Goal: Task Accomplishment & Management: Use online tool/utility

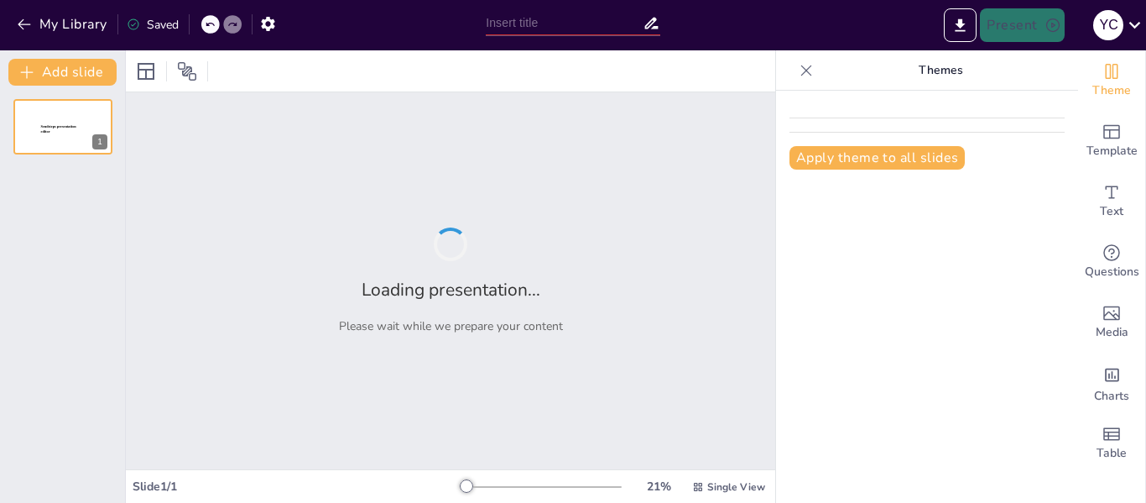
type input "Importancia del Suelo: Comprendiendo su Valor en el Ecosistema"
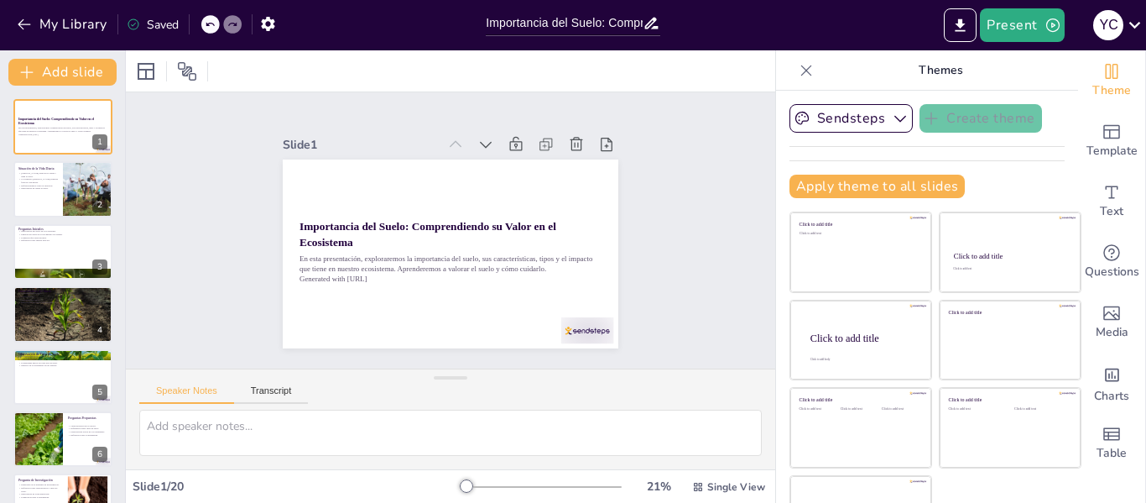
checkbox input "true"
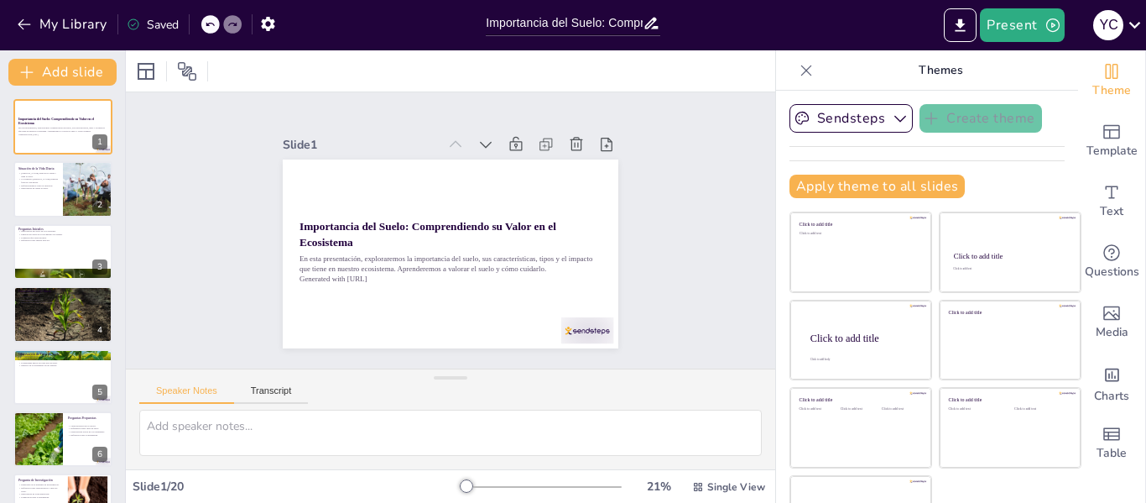
checkbox input "true"
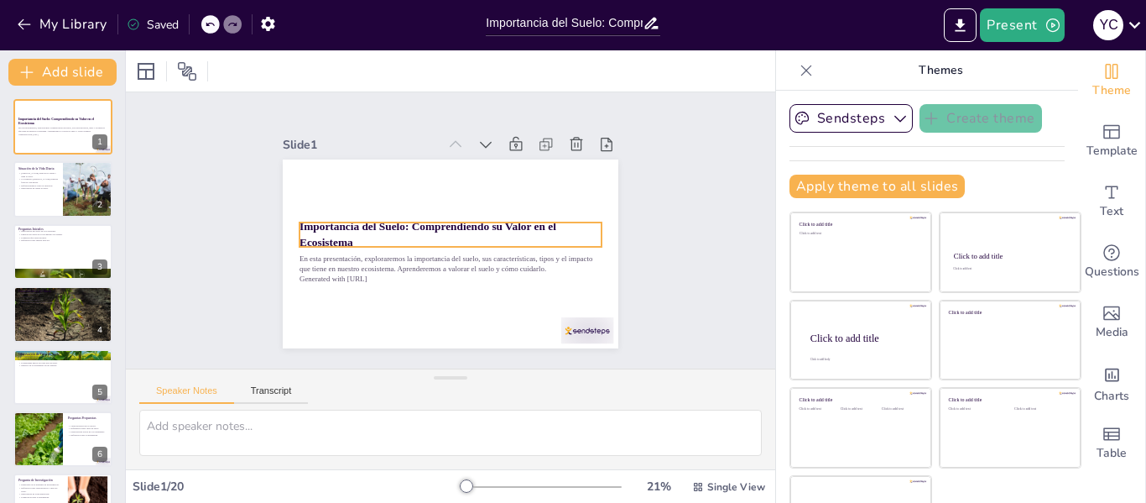
checkbox input "true"
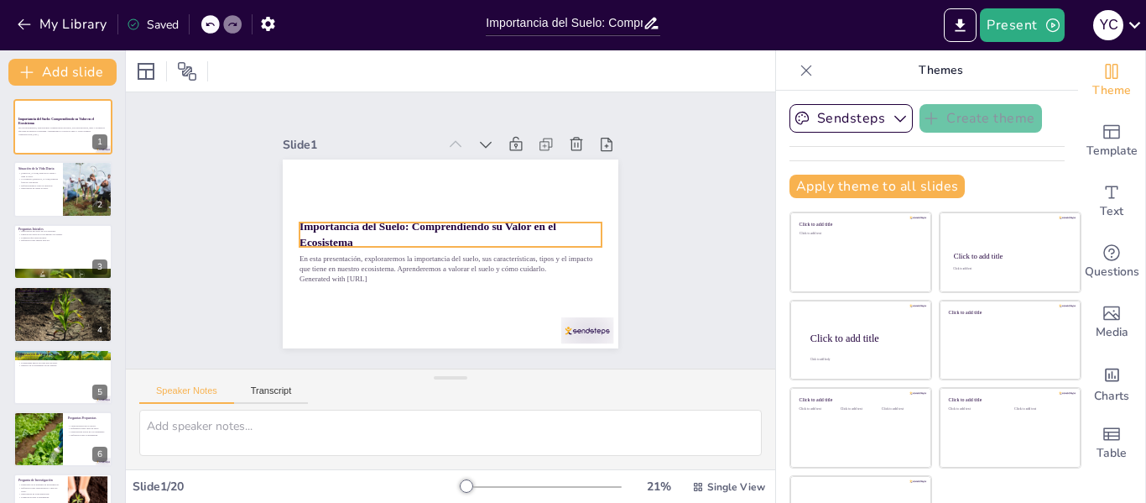
checkbox input "true"
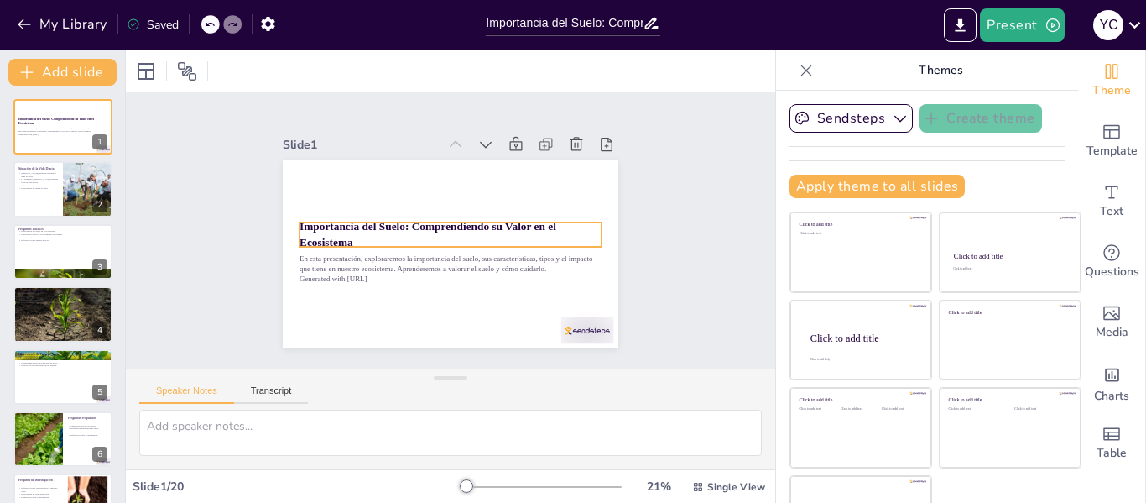
checkbox input "true"
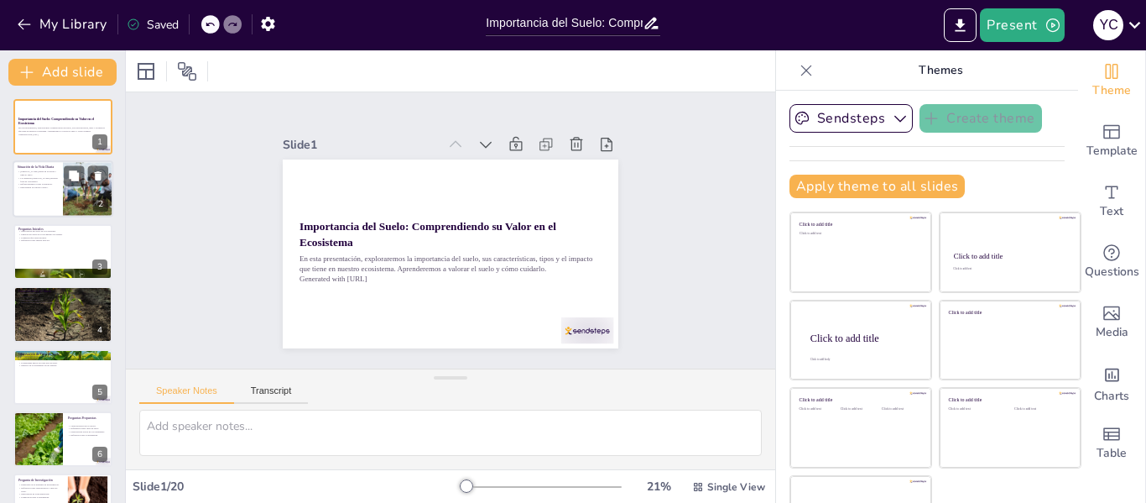
checkbox input "true"
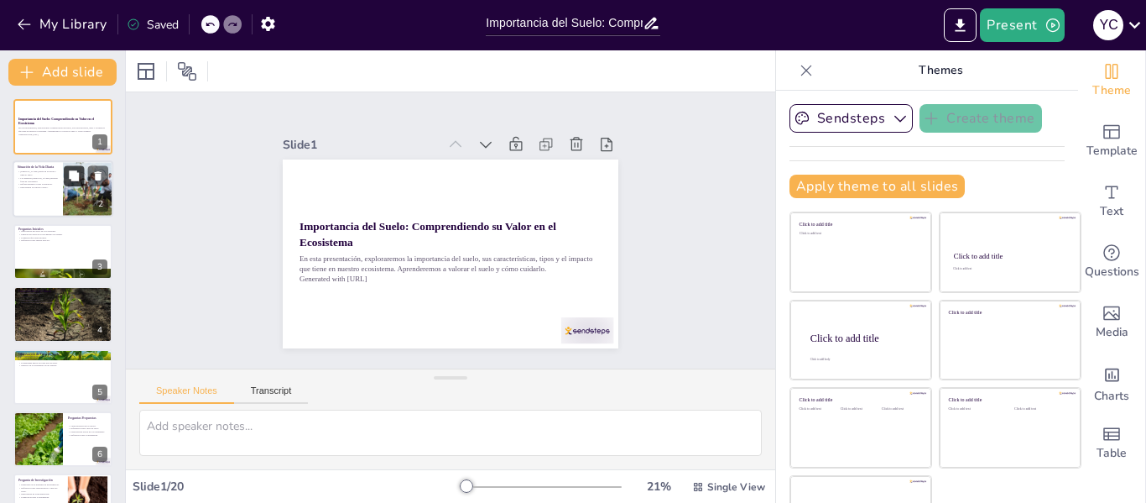
checkbox input "true"
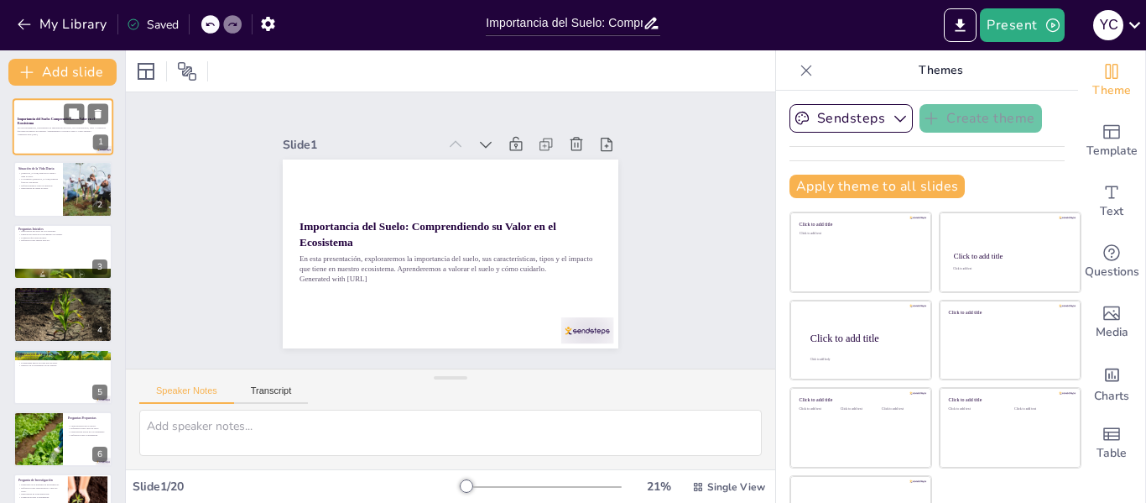
checkbox input "true"
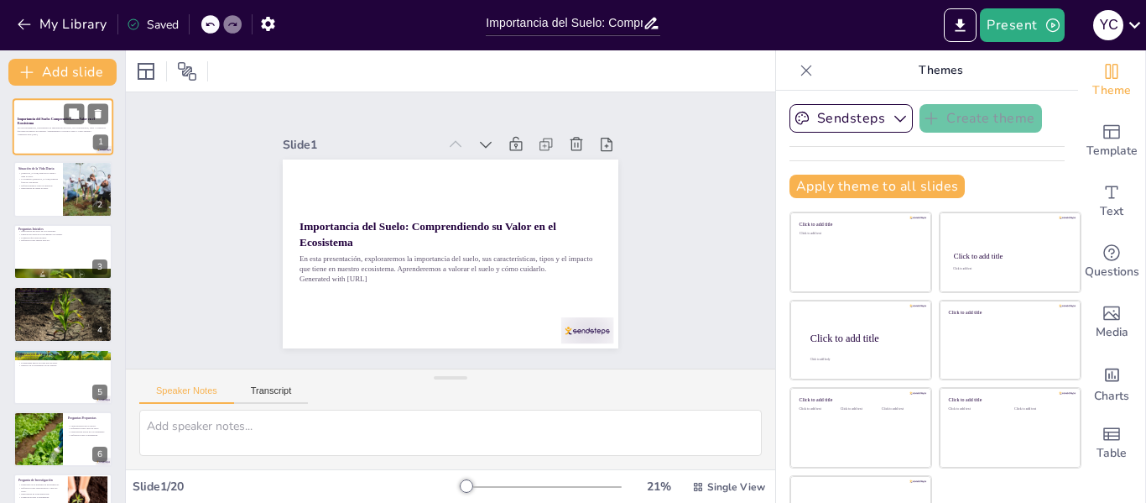
checkbox input "true"
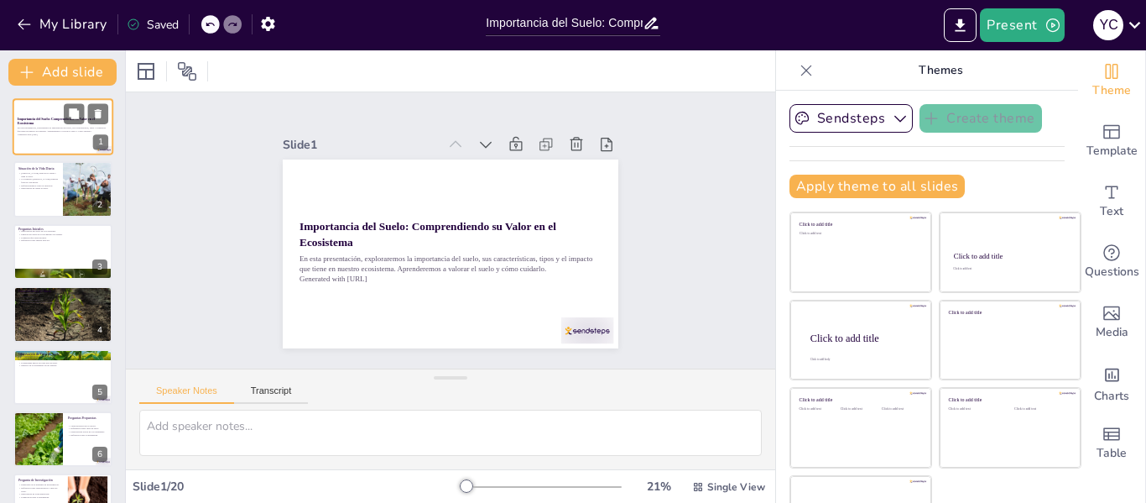
checkbox input "true"
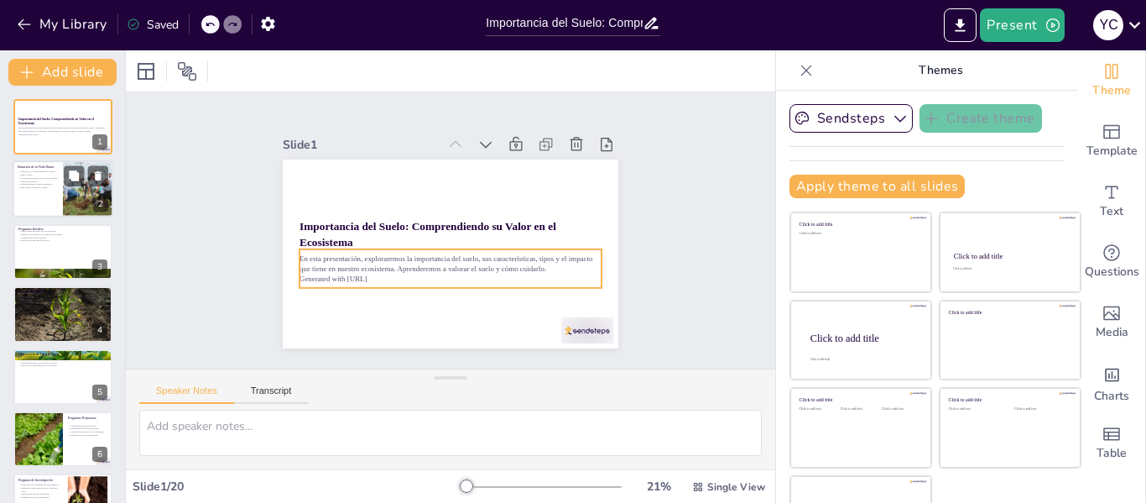
checkbox input "true"
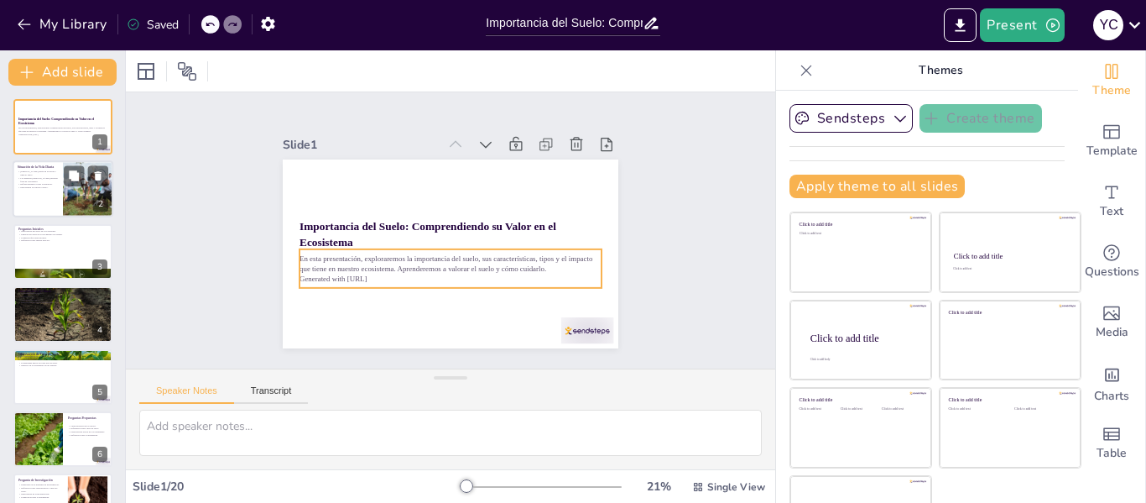
checkbox input "true"
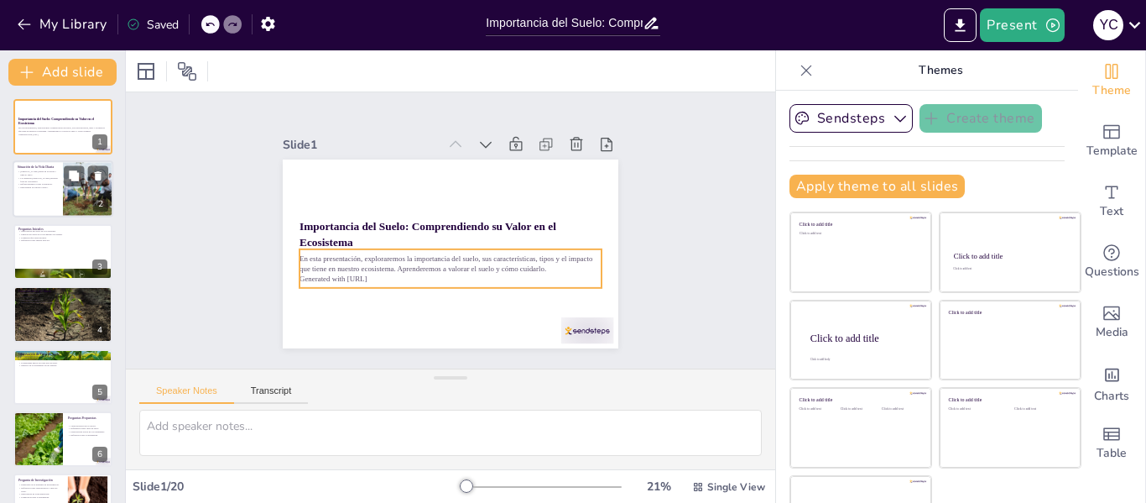
checkbox input "true"
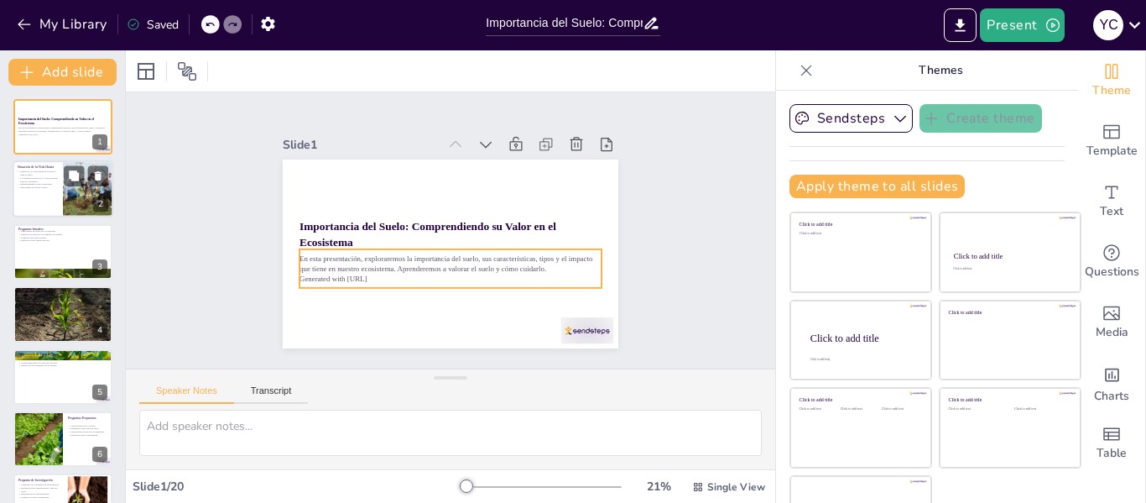
checkbox input "true"
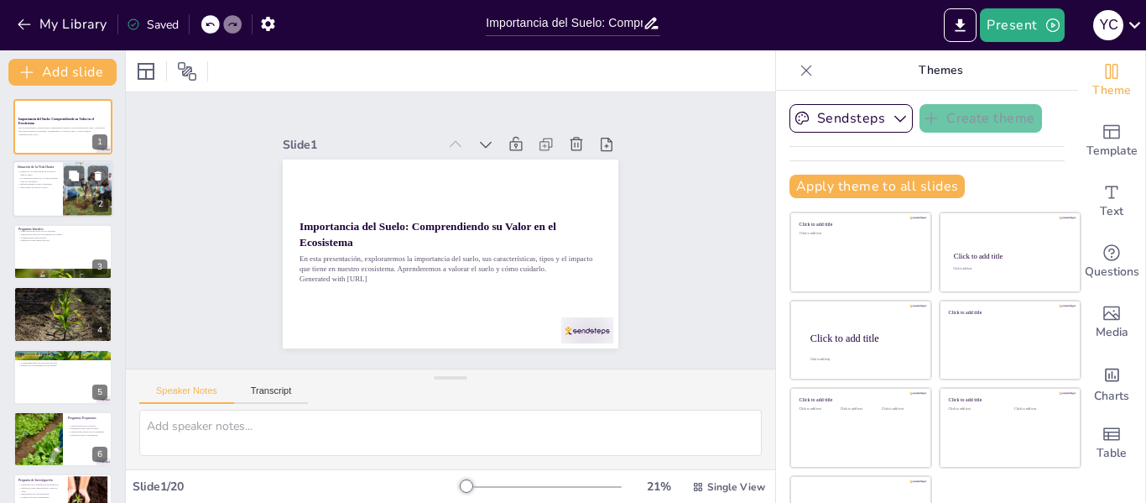
click at [39, 190] on div at bounding box center [63, 189] width 101 height 57
checkbox input "true"
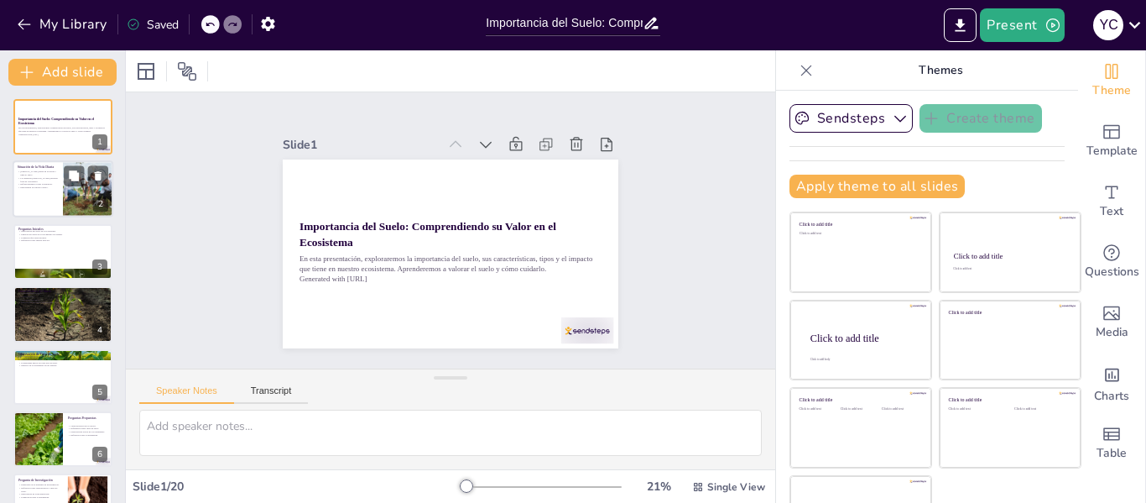
checkbox input "true"
type textarea "[PERSON_NAME], al jugar en el jardín, no comprende que sus acciones pueden daña…"
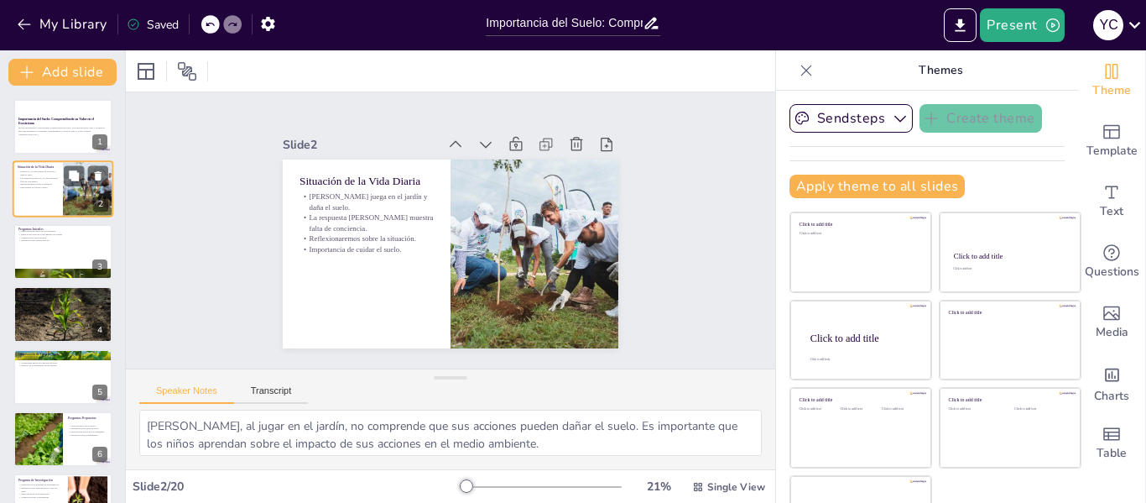
checkbox input "true"
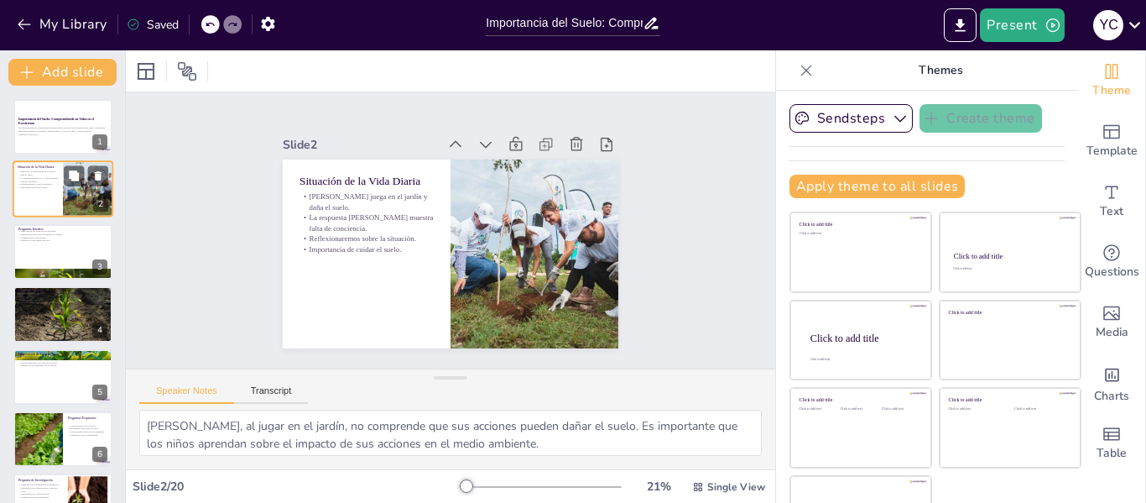
checkbox input "true"
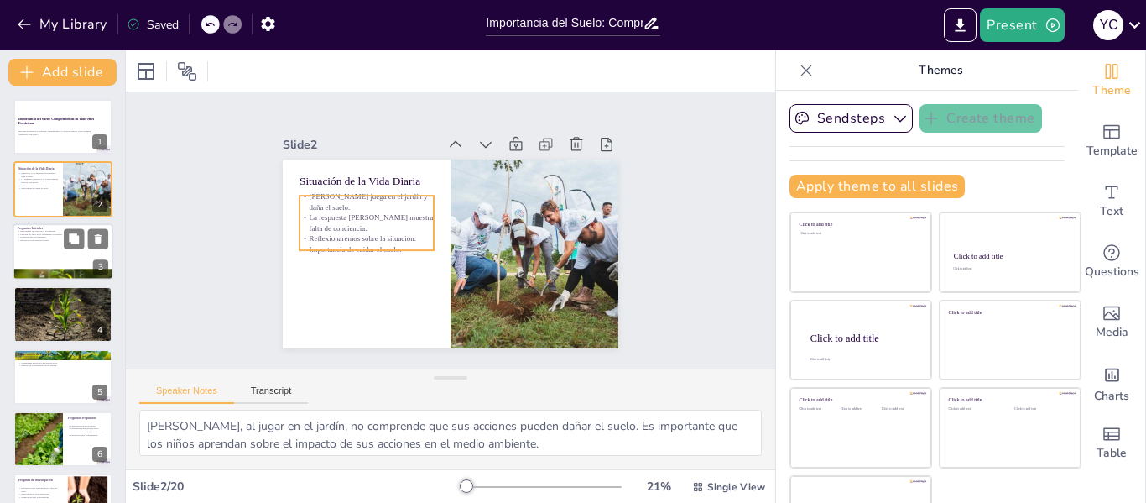
checkbox input "true"
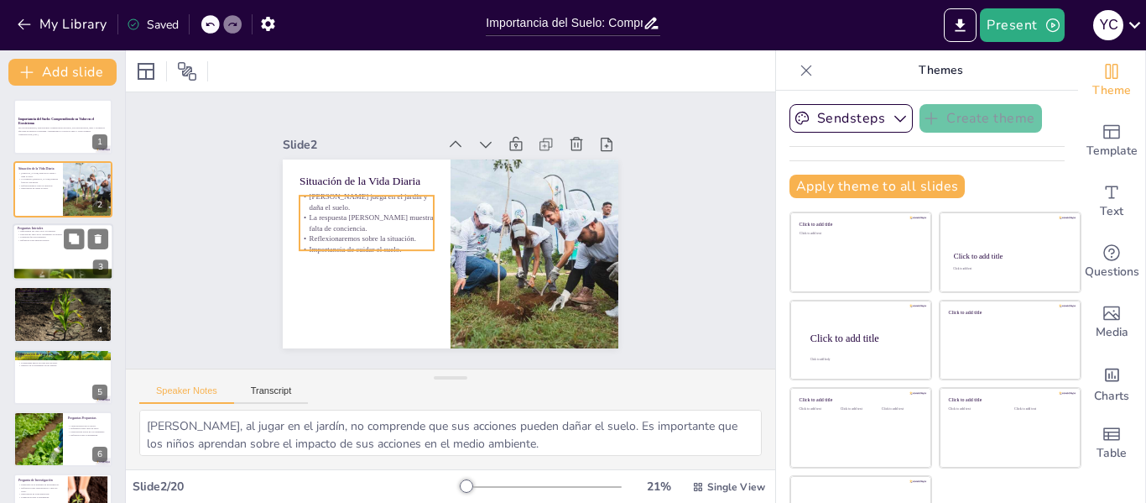
checkbox input "true"
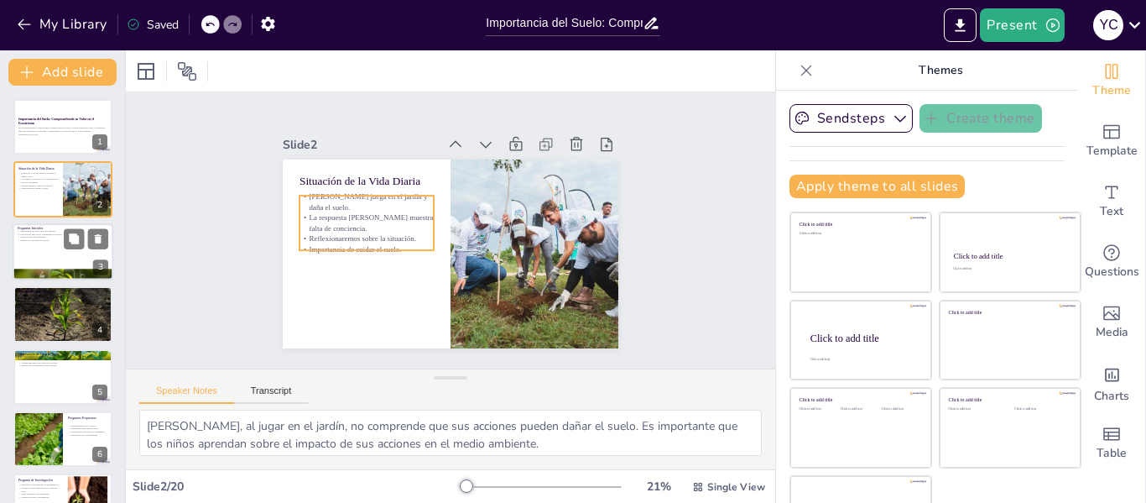
checkbox input "true"
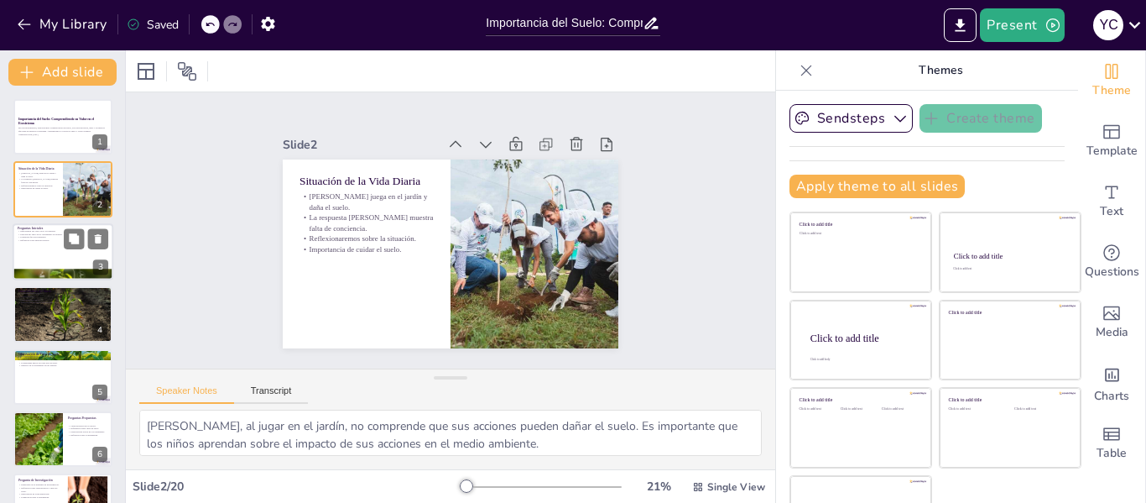
checkbox input "true"
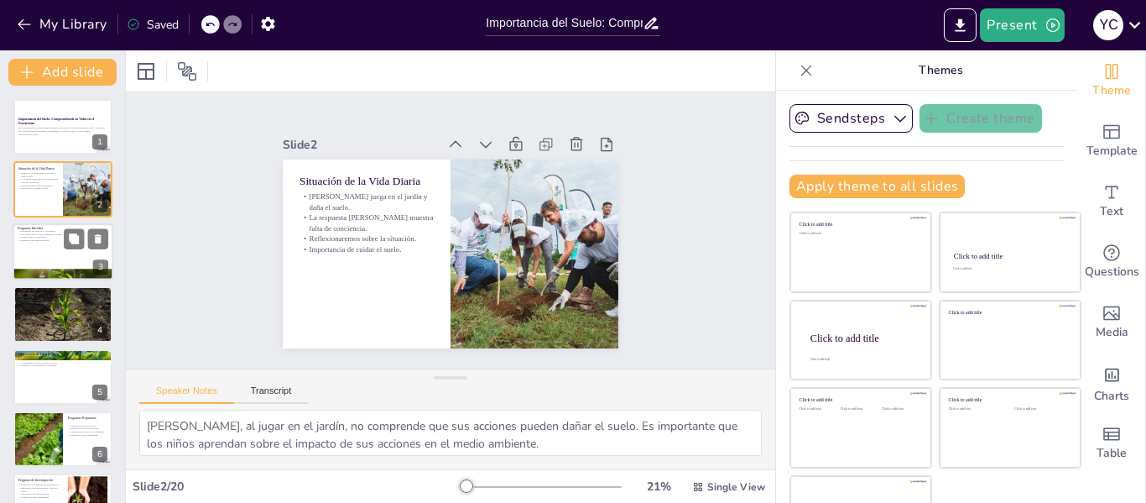
checkbox input "true"
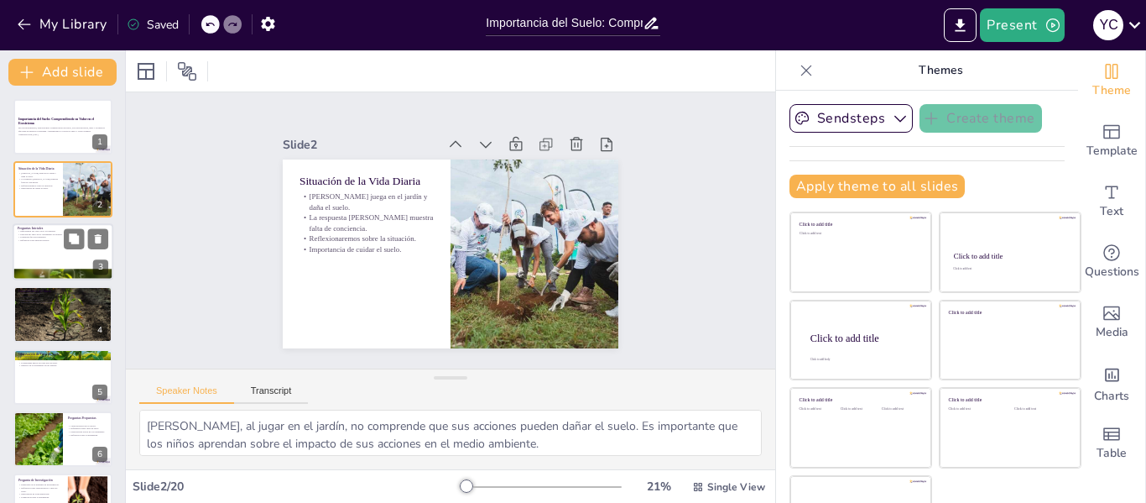
checkbox input "true"
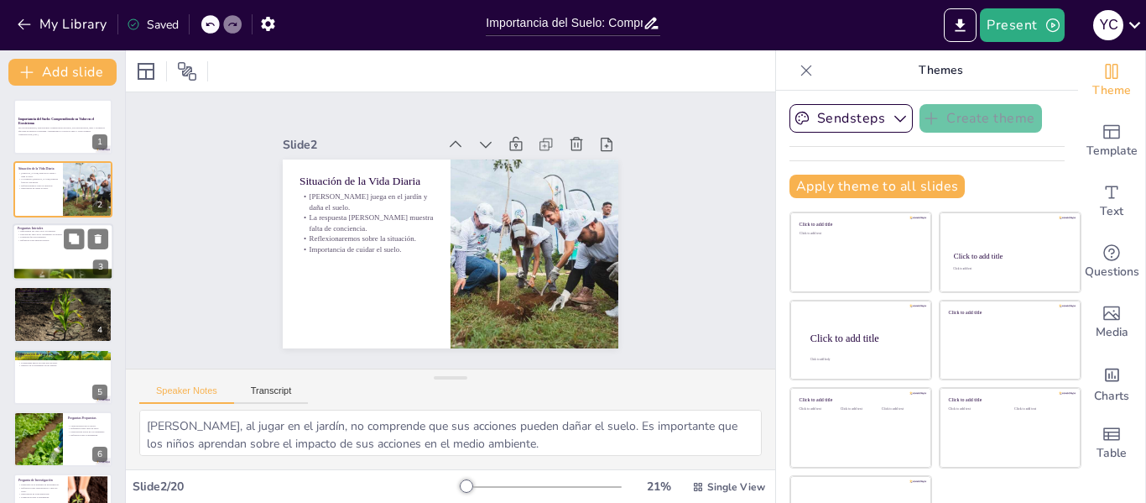
checkbox input "true"
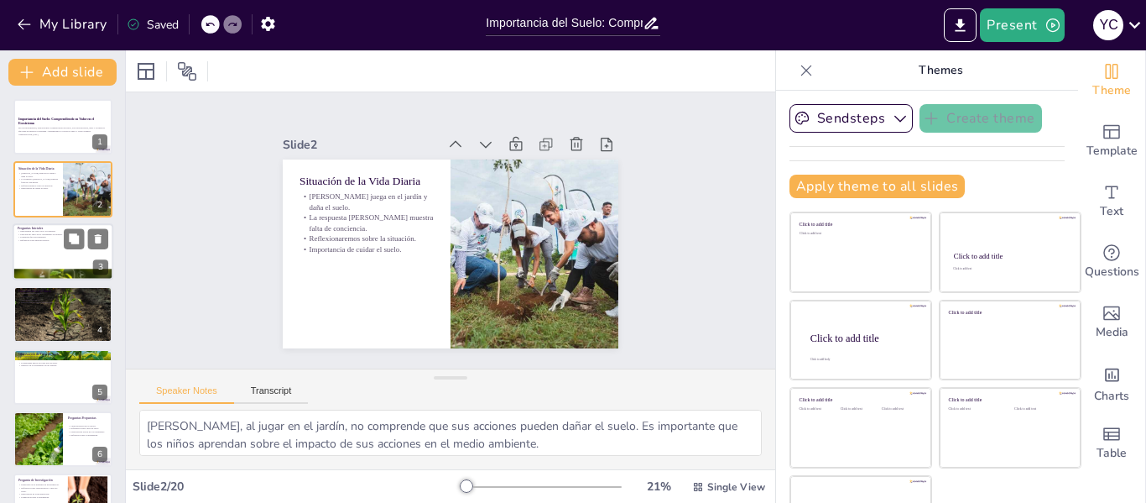
checkbox input "true"
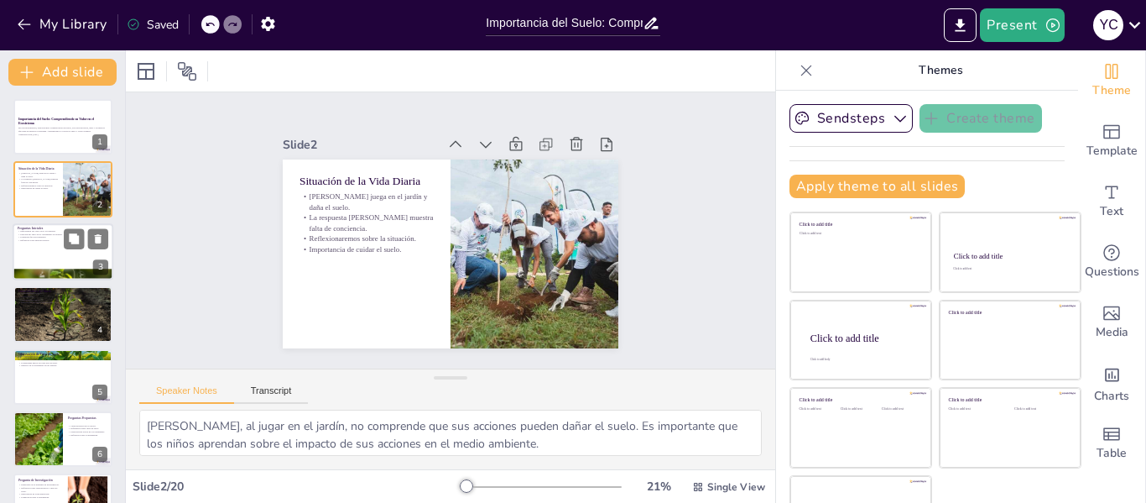
click at [52, 249] on div at bounding box center [63, 251] width 101 height 57
checkbox input "true"
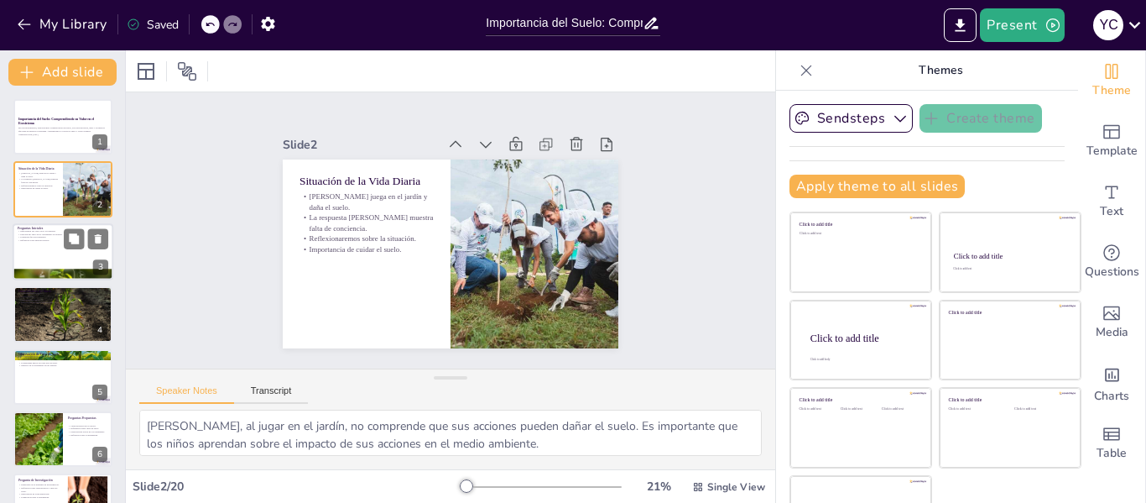
checkbox input "true"
type textarea "El suelo es esencial para el ecosistema, ya que proporciona un hábitat para muc…"
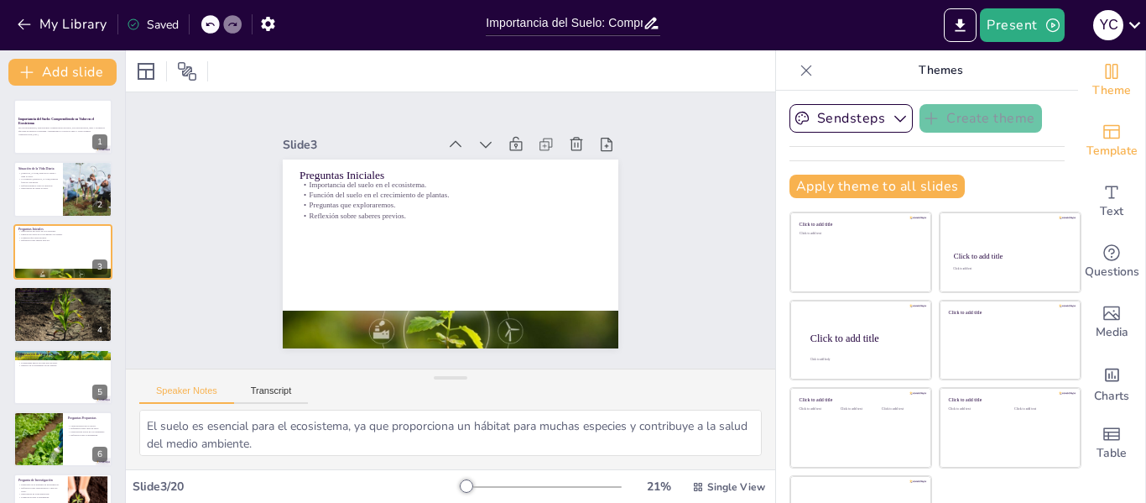
checkbox input "true"
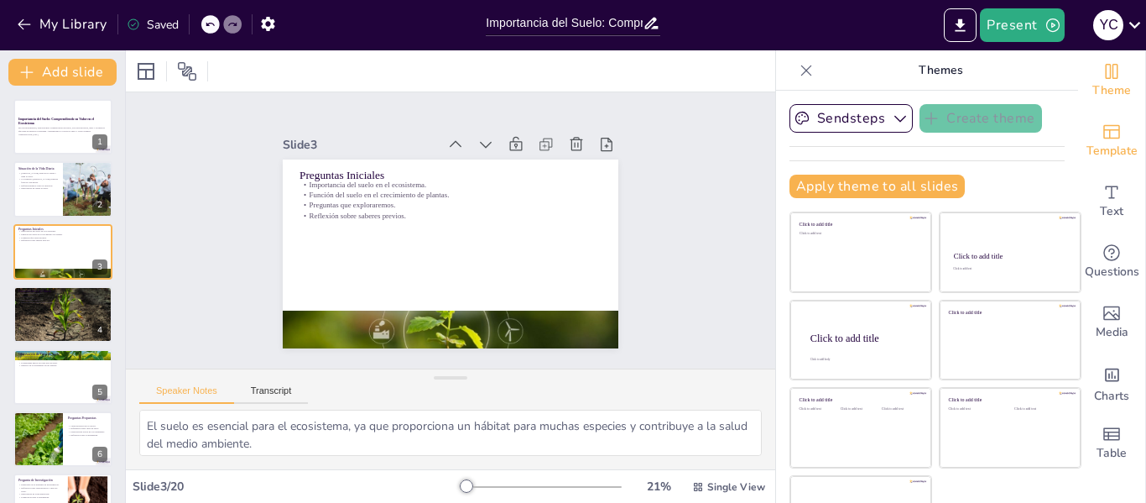
checkbox input "true"
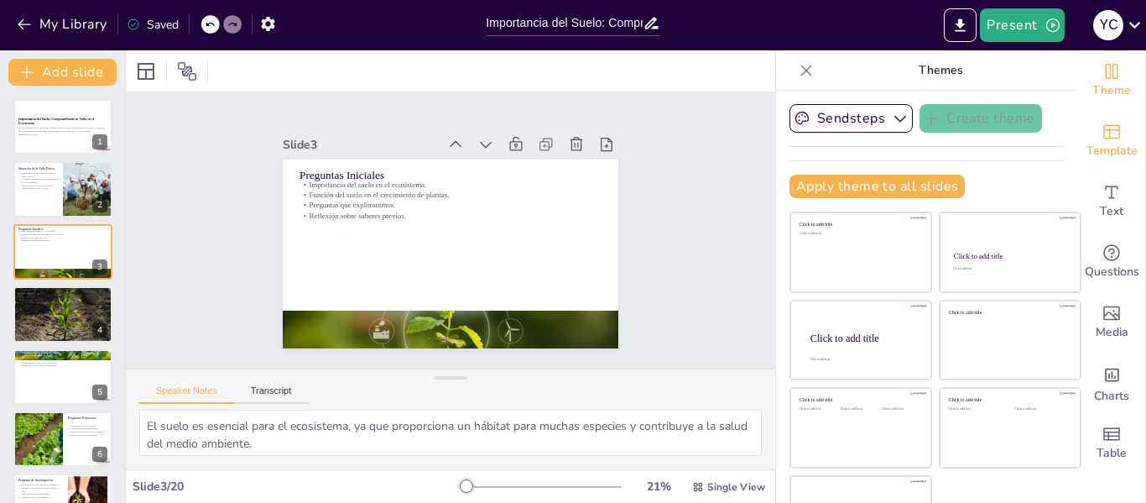
checkbox input "true"
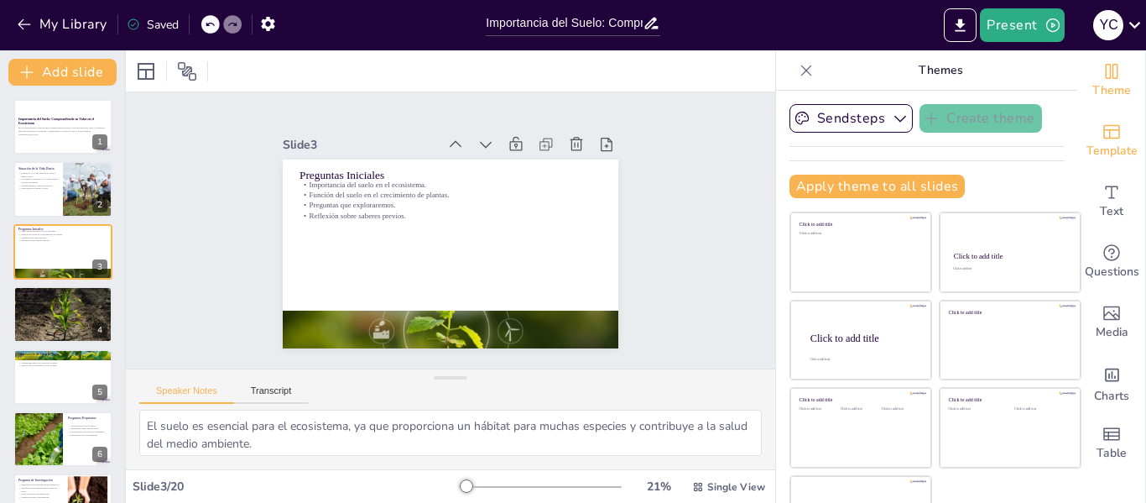
checkbox input "true"
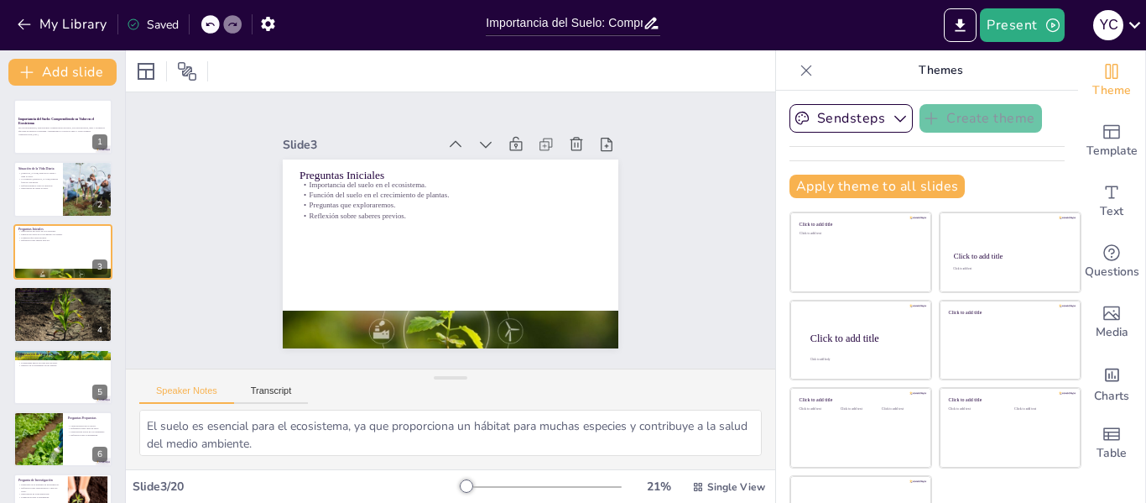
checkbox input "true"
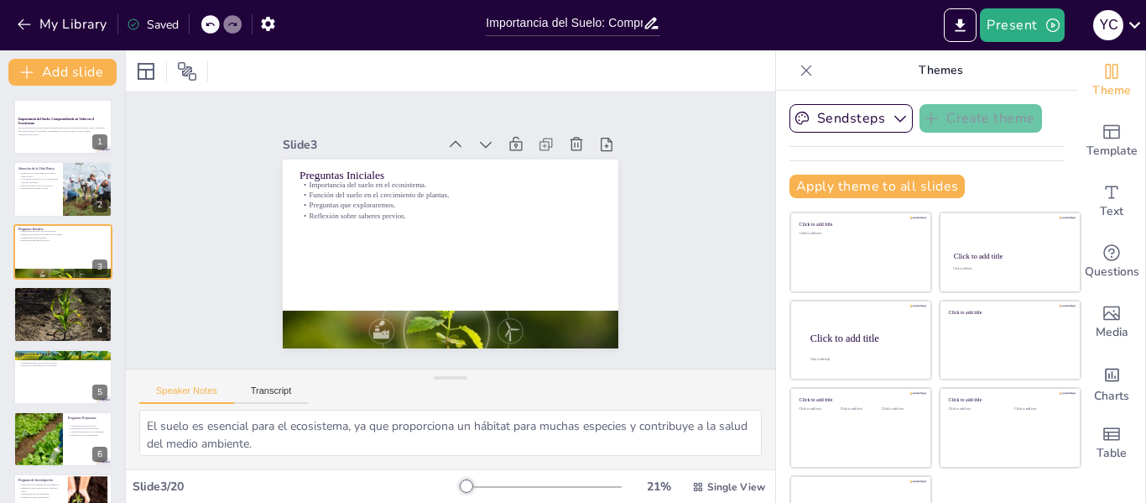
checkbox input "true"
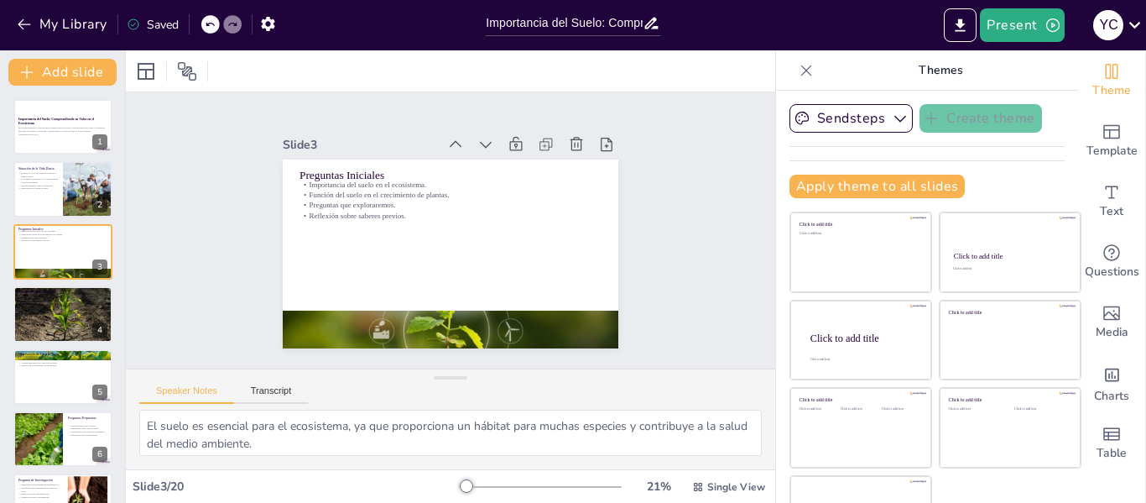
checkbox input "true"
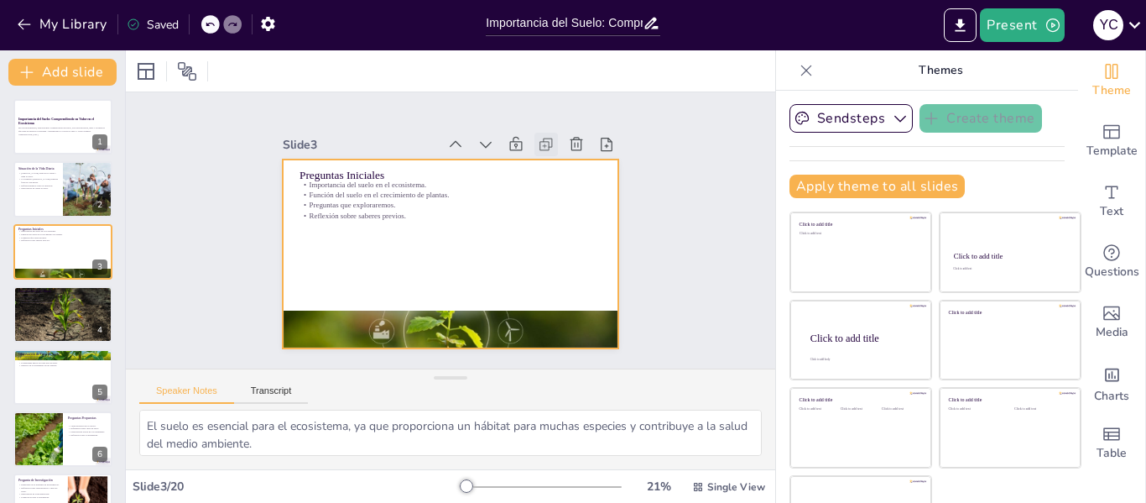
checkbox input "true"
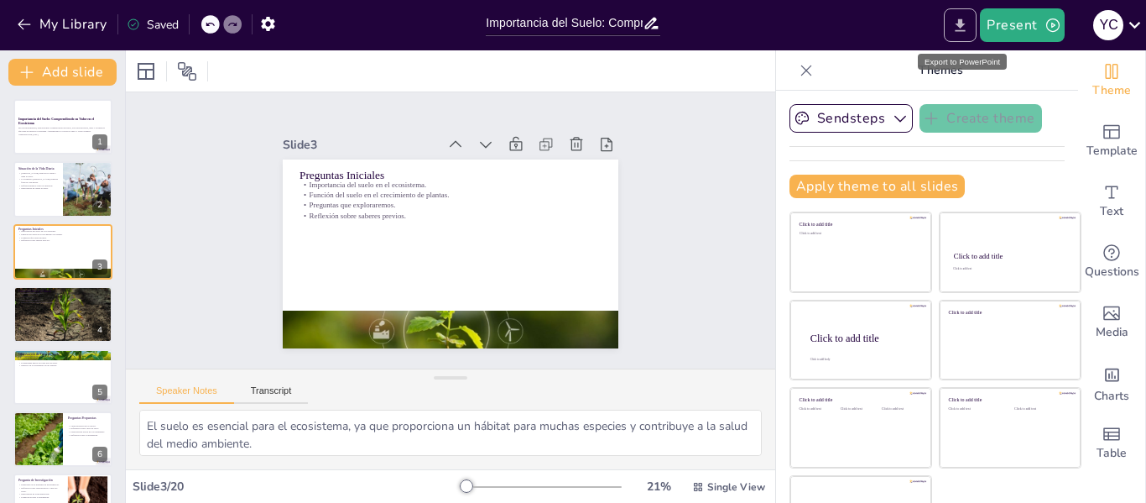
click at [965, 18] on icon "Export to PowerPoint" at bounding box center [961, 26] width 18 height 18
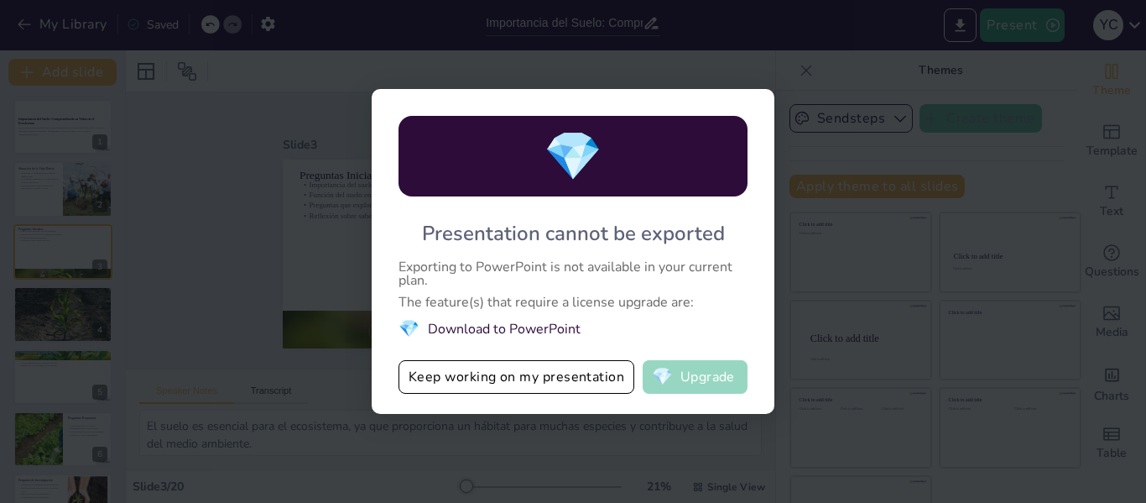
click at [678, 370] on button "💎 Upgrade" at bounding box center [695, 377] width 105 height 34
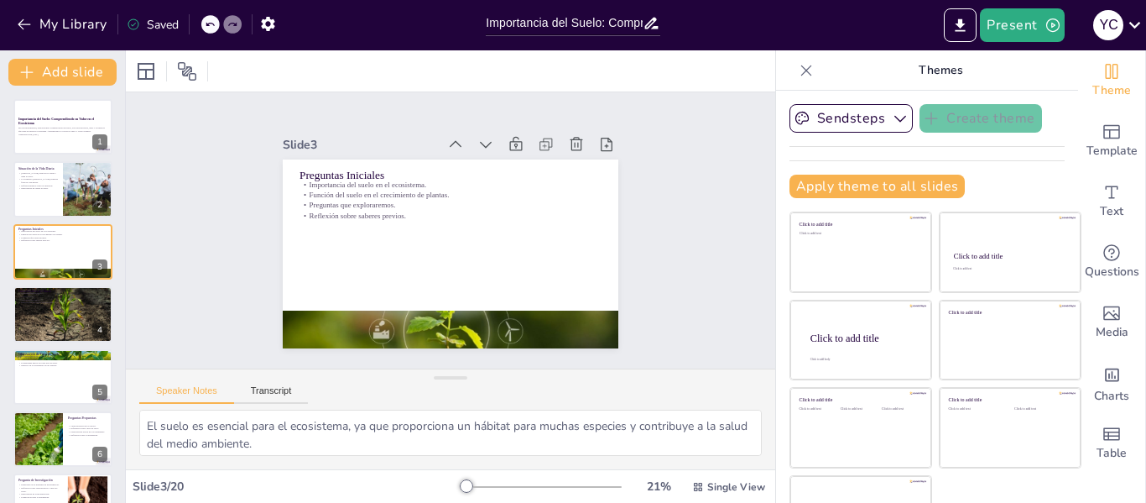
checkbox input "true"
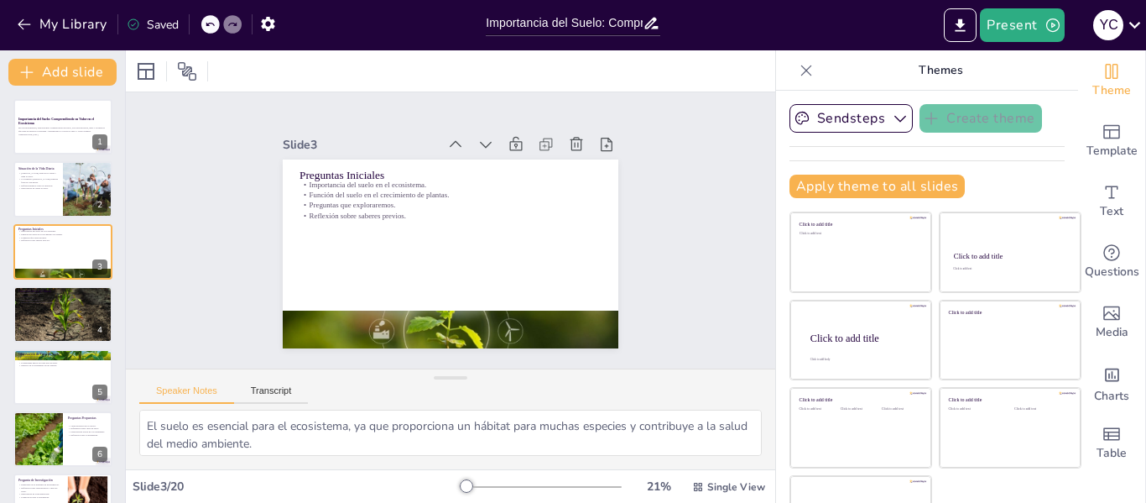
checkbox input "true"
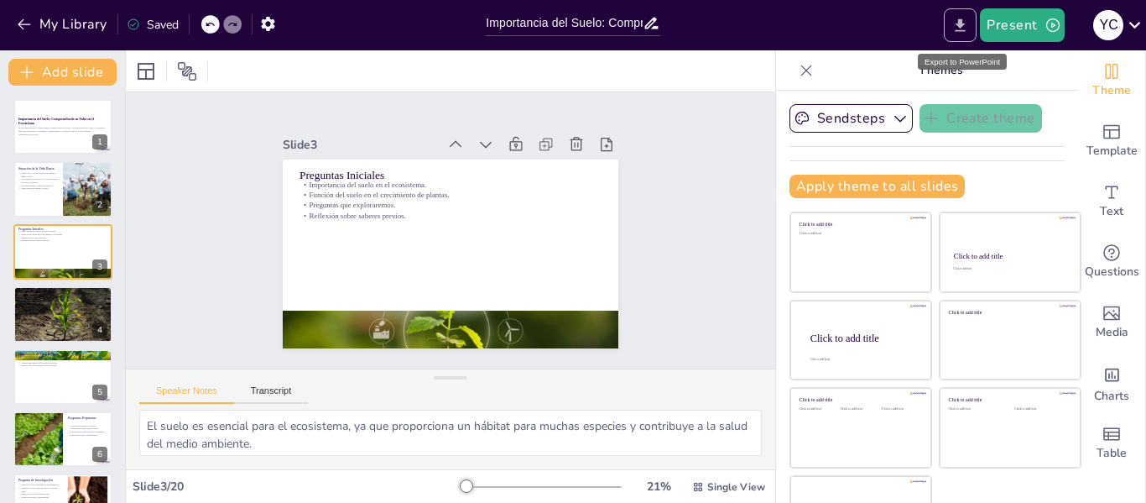
click at [957, 26] on icon "Export to PowerPoint" at bounding box center [961, 26] width 18 height 18
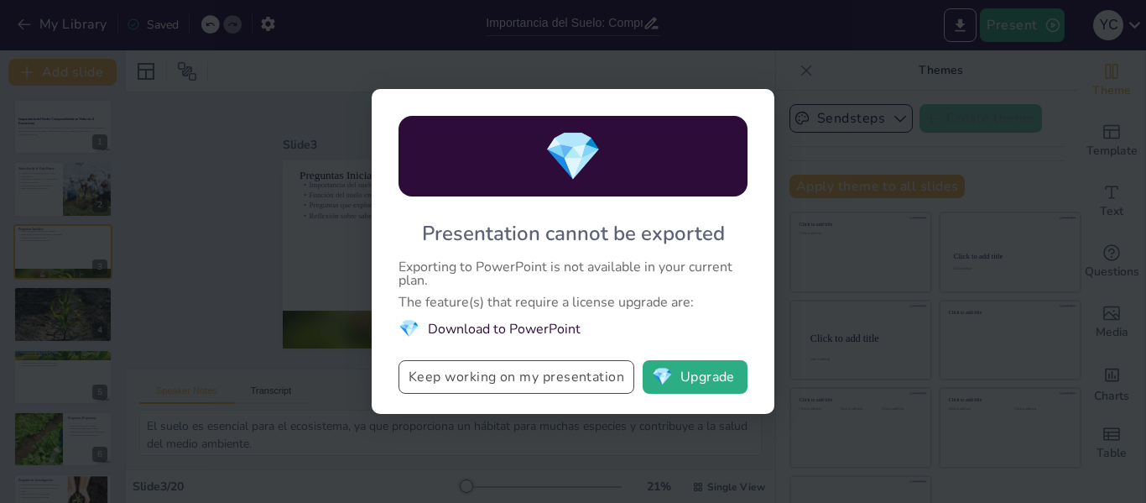
click at [501, 378] on button "Keep working on my presentation" at bounding box center [517, 377] width 236 height 34
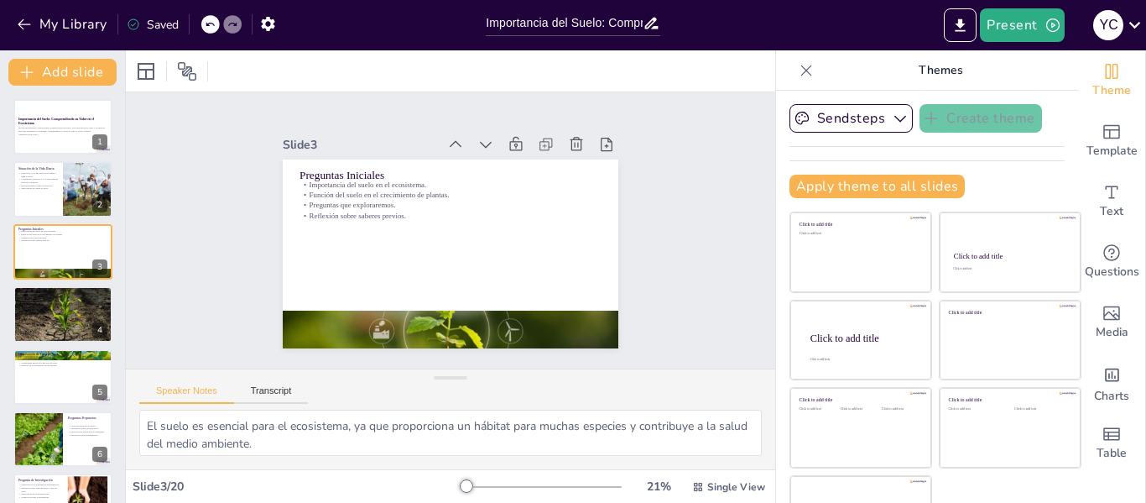
checkbox input "true"
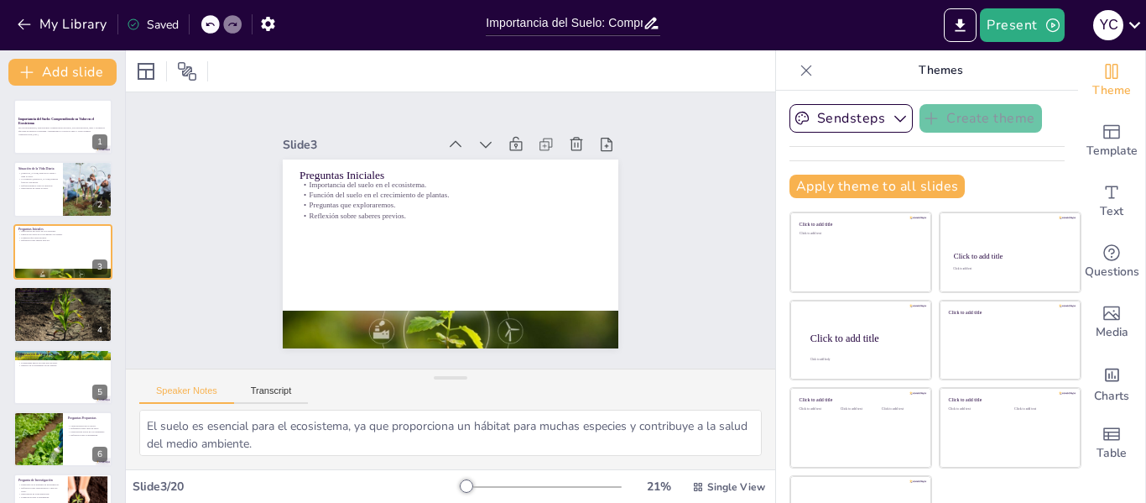
checkbox input "true"
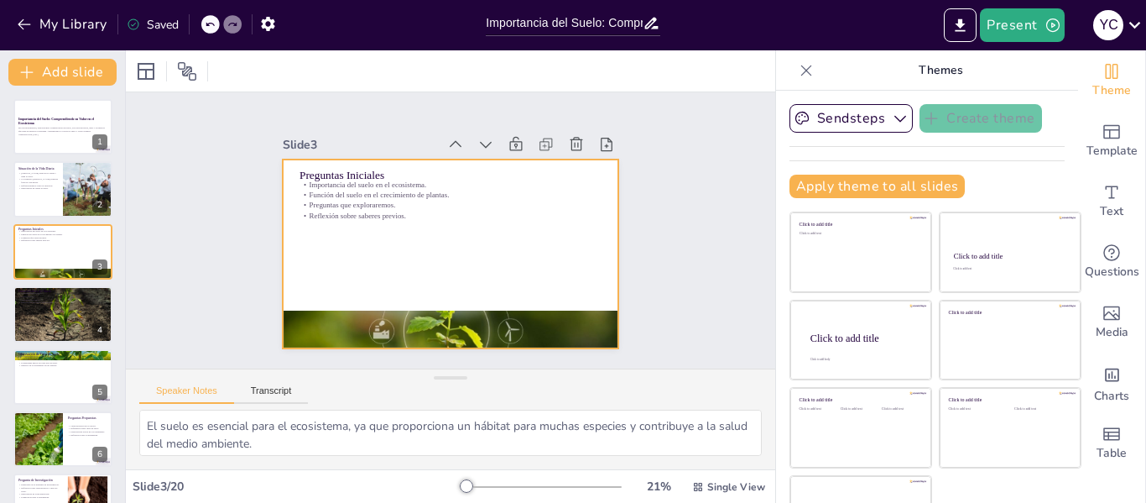
checkbox input "true"
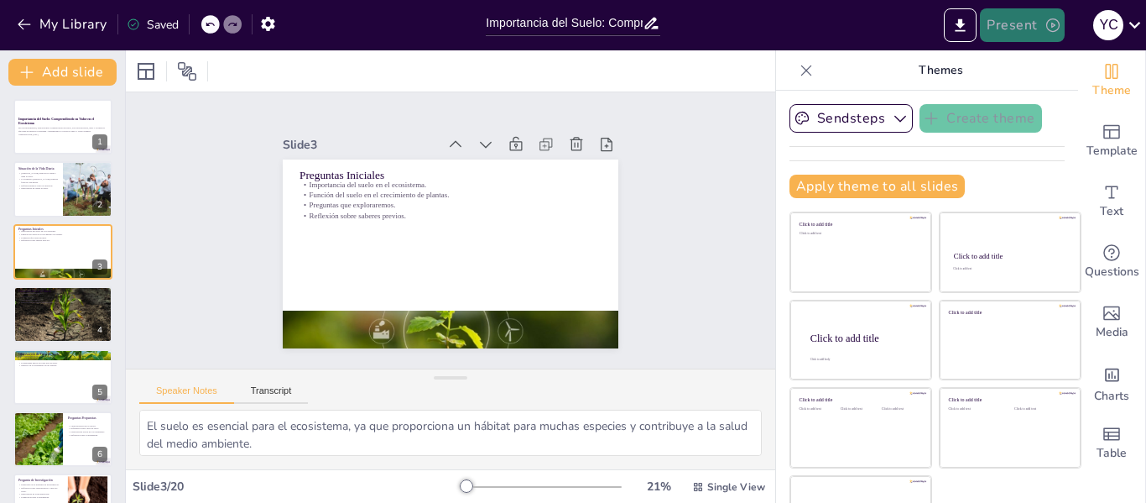
click at [1026, 27] on button "Present" at bounding box center [1022, 25] width 84 height 34
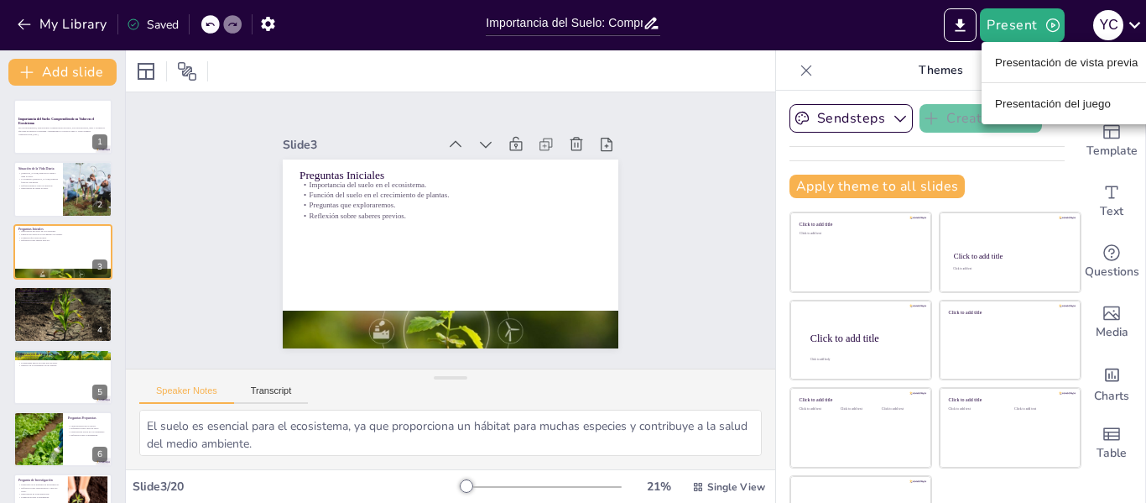
click at [1042, 61] on font "Presentación de vista previa" at bounding box center [1066, 62] width 143 height 13
